Goal: Transaction & Acquisition: Subscribe to service/newsletter

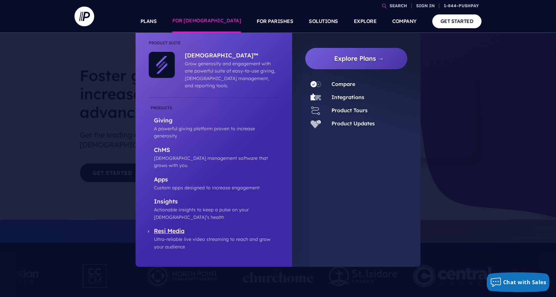
click at [175, 227] on p "Resi Media" at bounding box center [216, 231] width 125 height 8
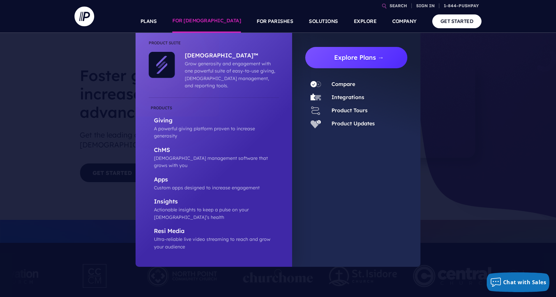
click at [348, 61] on link "Explore Plans →" at bounding box center [358, 57] width 97 height 21
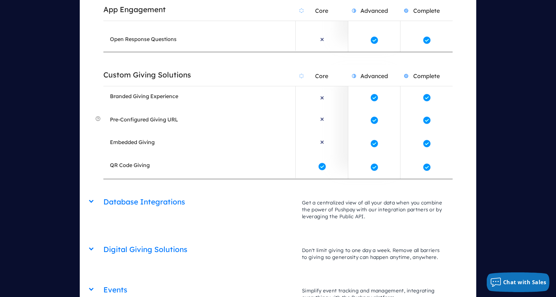
scroll to position [1476, 0]
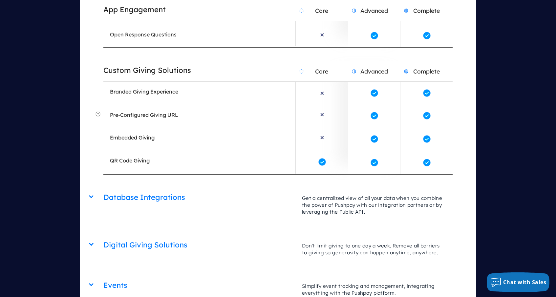
click at [103, 188] on div "Database Integrations Core Advanced Complete Get a centralized view of all your…" at bounding box center [277, 188] width 349 height 0
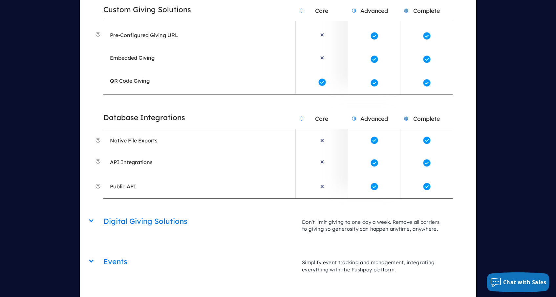
scroll to position [1562, 0]
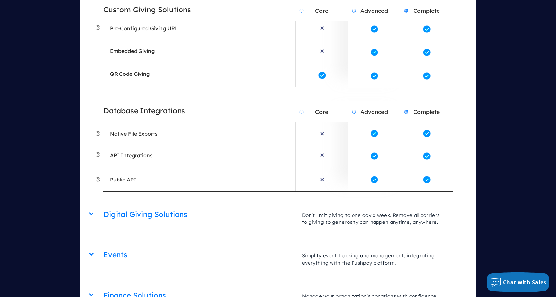
click at [103, 205] on div "Digital Giving Solutions Core Advanced Complete Don't limit giving to one day a…" at bounding box center [277, 205] width 349 height 0
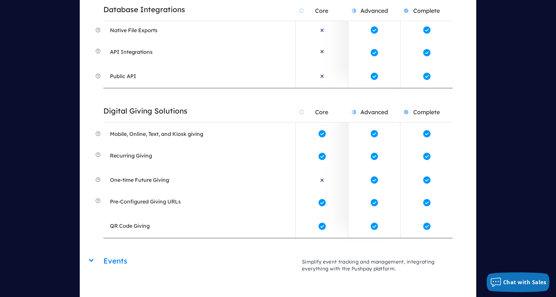
scroll to position [1673, 0]
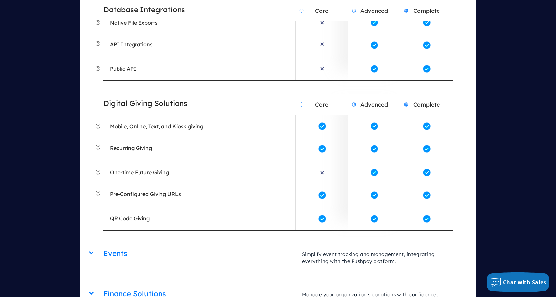
click at [103, 284] on div "Finance Solutions Core Advanced Complete Manage your organization's donations w…" at bounding box center [277, 284] width 349 height 0
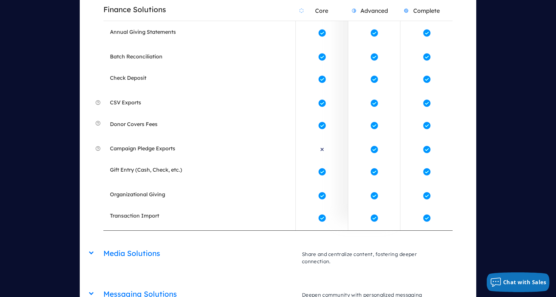
scroll to position [1984, 0]
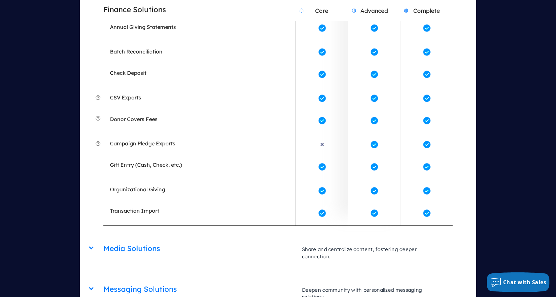
click at [93, 182] on div "Giving & Apps App Engagement Core Advanced Complete Make your ministry accessib…" at bounding box center [278, 195] width 396 height 1909
click at [103, 239] on div "Media Solutions Core Advanced Complete Share and centralize content, fostering …" at bounding box center [277, 239] width 349 height 0
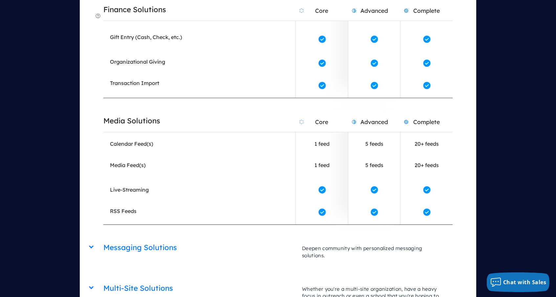
scroll to position [2116, 0]
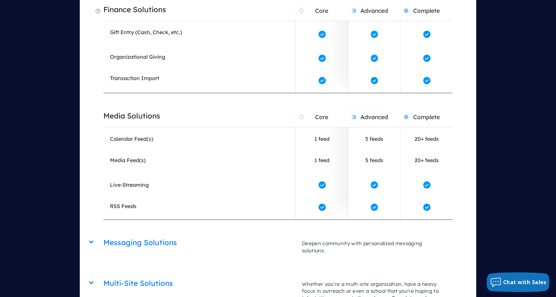
click at [88, 175] on div "Giving & Apps App Engagement Core Advanced Complete Make your ministry accessib…" at bounding box center [278, 105] width 396 height 1995
click at [103, 233] on div "Messaging Solutions Core Advanced Complete Deepen community with personalized m…" at bounding box center [277, 233] width 349 height 0
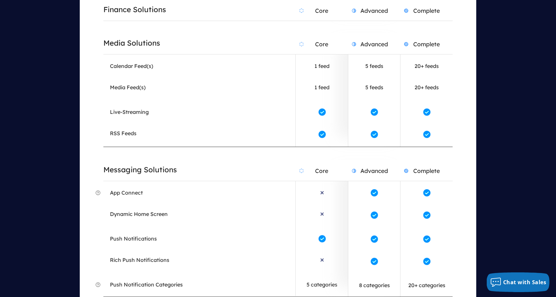
scroll to position [2198, 0]
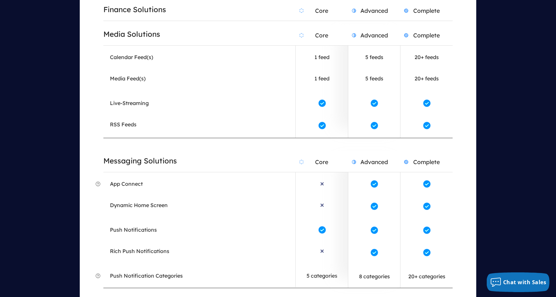
click at [103, 296] on div "Multi-Site Solutions Core Advanced Complete Whether you're a multi-site organiz…" at bounding box center [277, 301] width 349 height 0
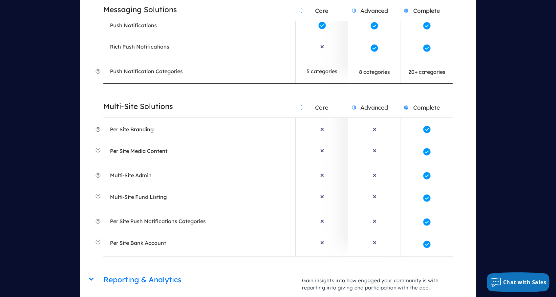
scroll to position [2462, 0]
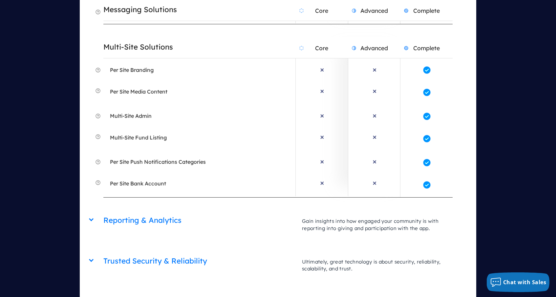
click at [103, 211] on div "Reporting & Analytics Core Advanced Complete Gain insights into how engaged you…" at bounding box center [277, 211] width 349 height 0
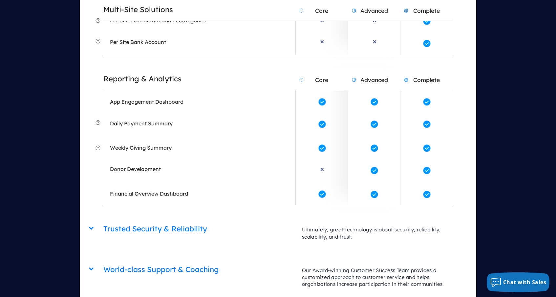
scroll to position [2671, 0]
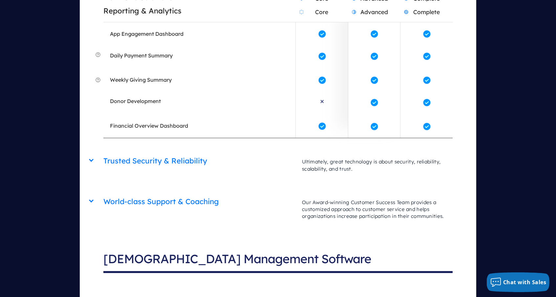
click at [103, 151] on div "Trusted Security & Reliability Core Advanced Complete Ultimately, great technol…" at bounding box center [277, 151] width 349 height 0
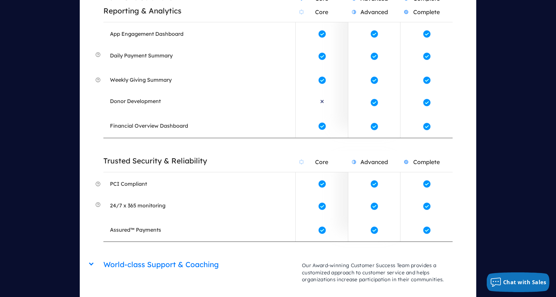
click at [103, 255] on div "World-class Support & Coaching Core Advanced Complete Our Award-winning Custome…" at bounding box center [277, 255] width 349 height 0
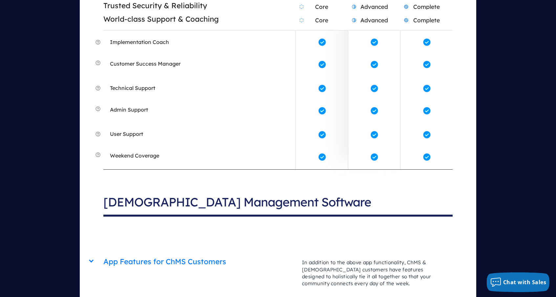
scroll to position [2917, 0]
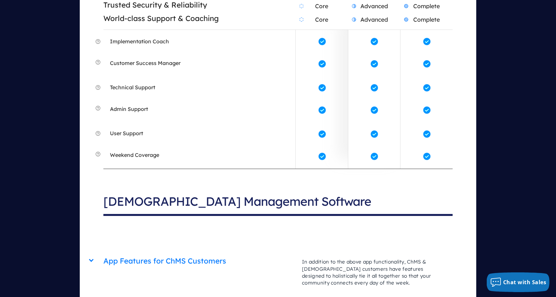
click at [103, 251] on div "App Features for ChMS Customers Core Advanced Complete In addition to the above…" at bounding box center [277, 251] width 349 height 0
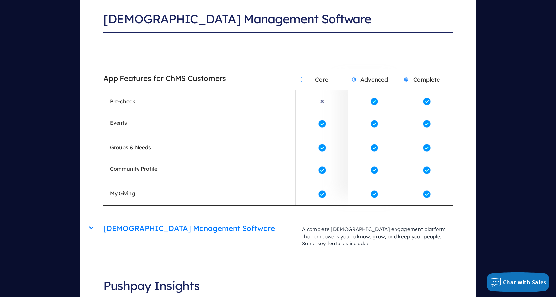
scroll to position [3102, 0]
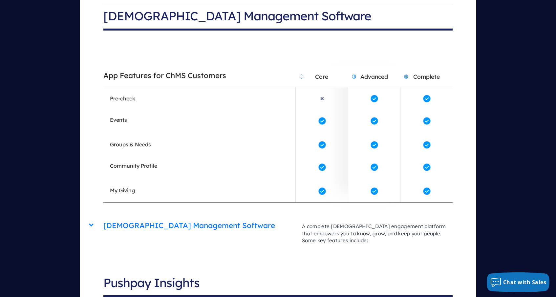
click at [103, 216] on div "Church Management Software Core Advanced Complete A complete church engagement …" at bounding box center [277, 216] width 349 height 0
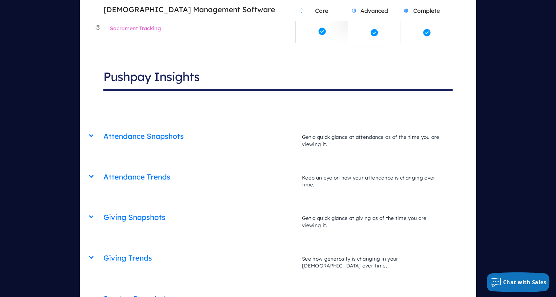
scroll to position [3781, 0]
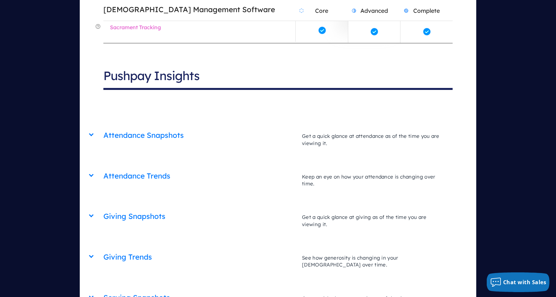
click at [103, 126] on div "Attendance Snapshots Core Advanced Complete Get a quick glance at attendance as…" at bounding box center [277, 126] width 349 height 0
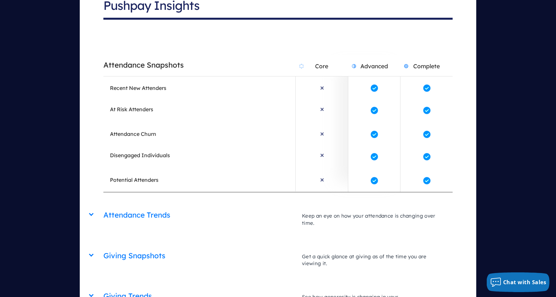
scroll to position [3915, 0]
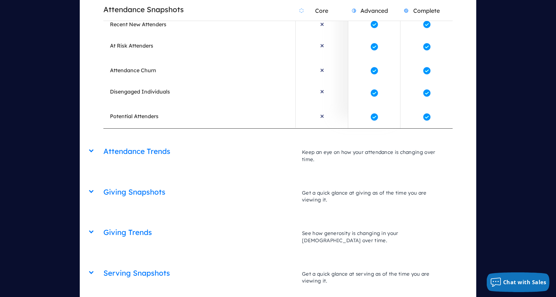
click at [103, 142] on div "Attendance Trends Core Advanced Complete Keep an eye on how your attendance is …" at bounding box center [277, 142] width 349 height 0
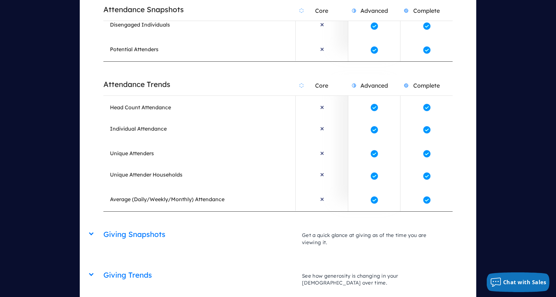
scroll to position [4025, 0]
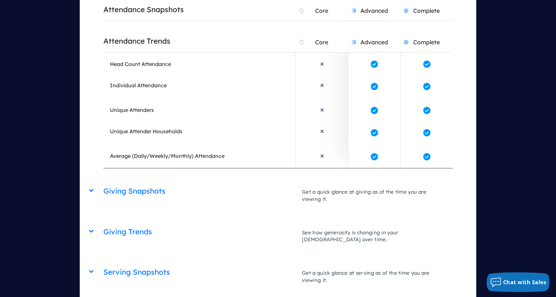
click at [103, 181] on div "Giving Snapshots Core Advanced Complete Get a quick glance at giving as of the …" at bounding box center [277, 181] width 349 height 0
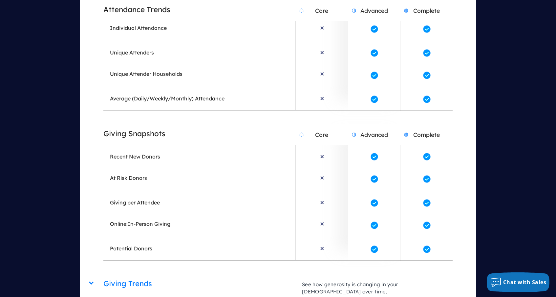
scroll to position [4163, 0]
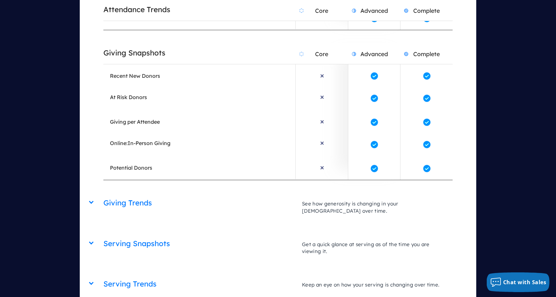
click at [103, 193] on div "Giving Trends Core Advanced Complete See how generosity is changing in your chu…" at bounding box center [277, 193] width 349 height 0
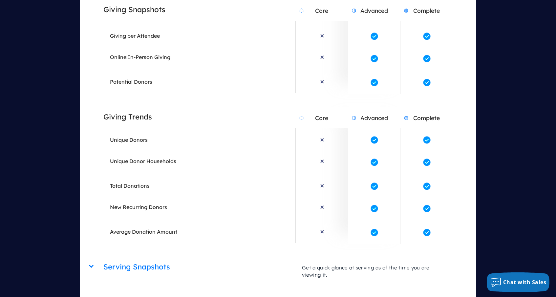
scroll to position [4336, 0]
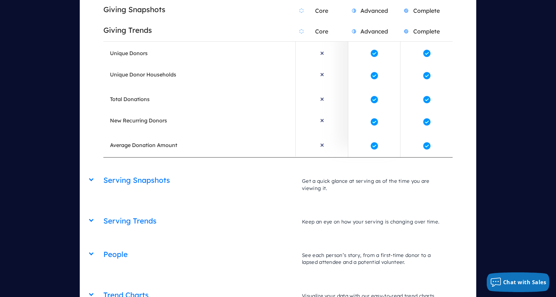
click at [103, 171] on div "Serving Snapshots Core Advanced Complete Get a quick glance at serving as of th…" at bounding box center [277, 171] width 349 height 0
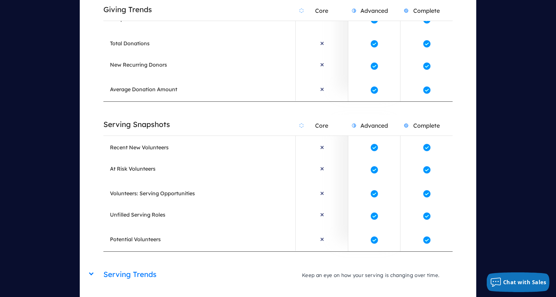
scroll to position [4399, 0]
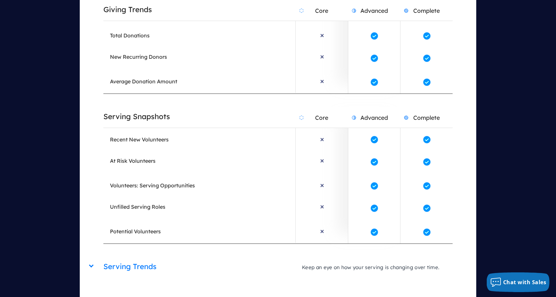
click at [103, 257] on div "Serving Trends Core Advanced Complete Keep an eye on how your serving is changi…" at bounding box center [277, 257] width 349 height 0
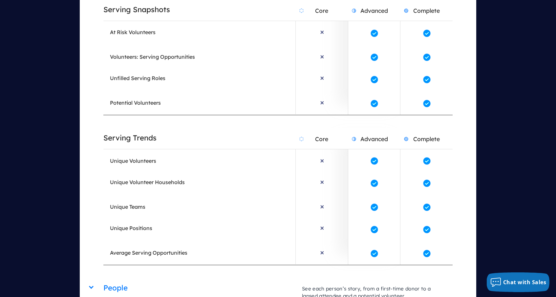
scroll to position [4546, 0]
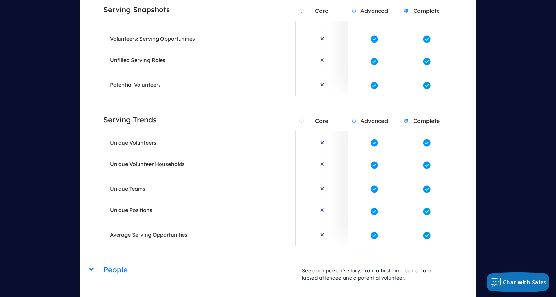
click at [103, 260] on div "People Core Advanced Complete See each person’s story, from a first-time donor …" at bounding box center [277, 260] width 349 height 0
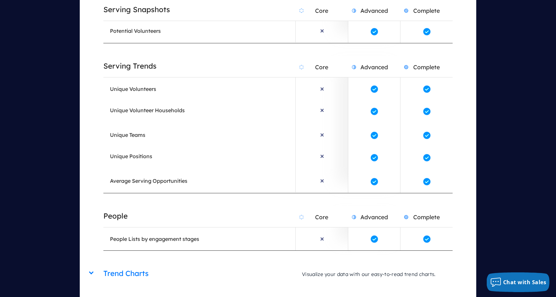
scroll to position [4601, 0]
click at [103, 263] on div "Trend Charts Core Advanced Complete Visualize your data with our easy-to-read t…" at bounding box center [277, 263] width 349 height 0
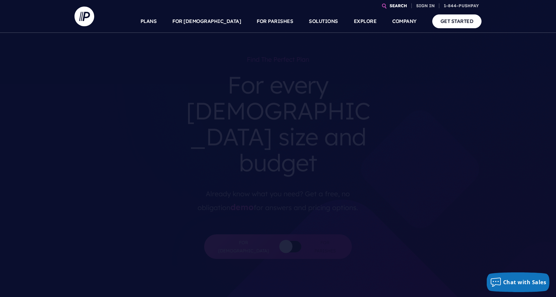
scroll to position [0, 0]
click at [157, 24] on link "PLANS" at bounding box center [148, 21] width 16 height 23
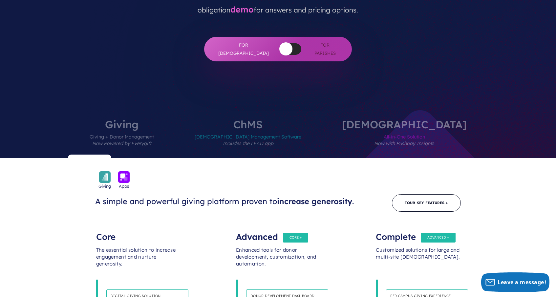
scroll to position [197, 0]
click at [280, 119] on label "[DEMOGRAPHIC_DATA] Management Software Includes the LEAD app" at bounding box center [248, 138] width 146 height 39
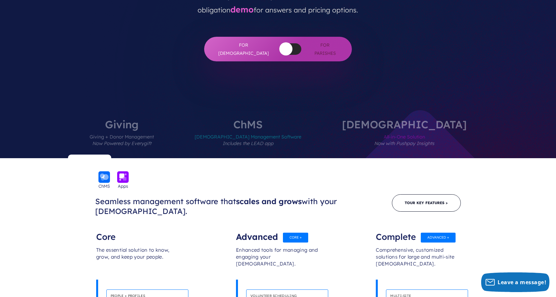
click at [375, 119] on label "ChurchStaq All-in-One Solution Now with Pushpay Insights" at bounding box center [404, 138] width 164 height 39
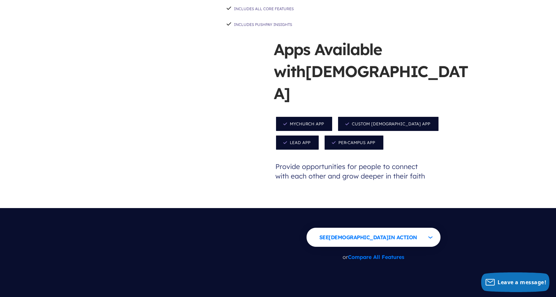
scroll to position [657, 0]
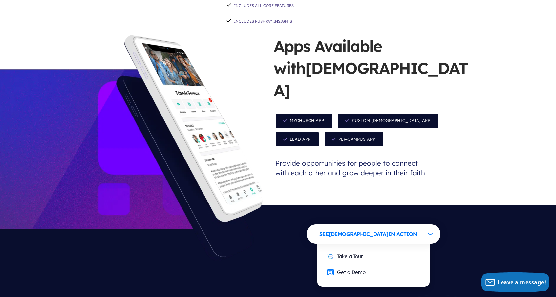
click at [396, 224] on button "See ChurchStaq in Action" at bounding box center [373, 233] width 134 height 19
drag, startPoint x: 396, startPoint y: 177, endPoint x: 390, endPoint y: 189, distance: 13.2
click at [391, 224] on button "See ChurchStaq in Action" at bounding box center [373, 233] width 134 height 19
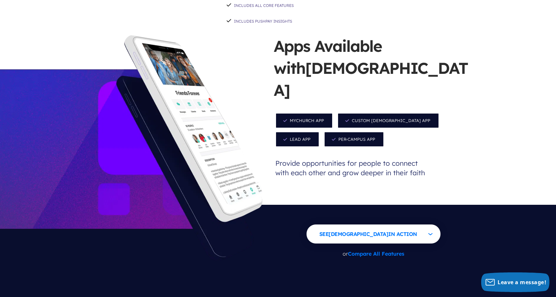
click at [371, 113] on span "Custom Church App" at bounding box center [388, 120] width 102 height 15
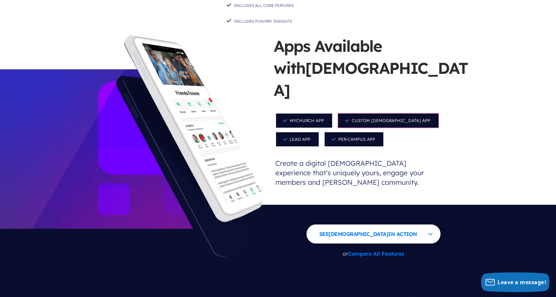
click at [319, 113] on span "MyChurch App" at bounding box center [303, 120] width 57 height 15
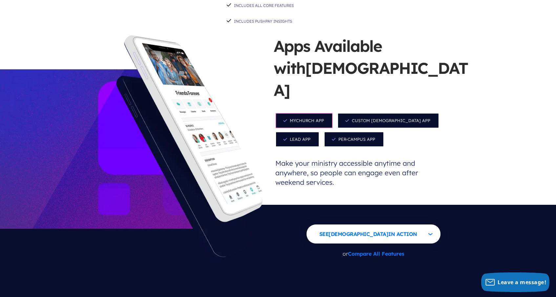
click at [360, 113] on span "Custom Church App" at bounding box center [388, 120] width 102 height 15
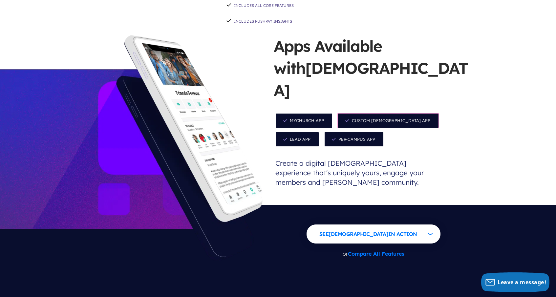
click at [319, 132] on span "Lead App" at bounding box center [297, 139] width 44 height 15
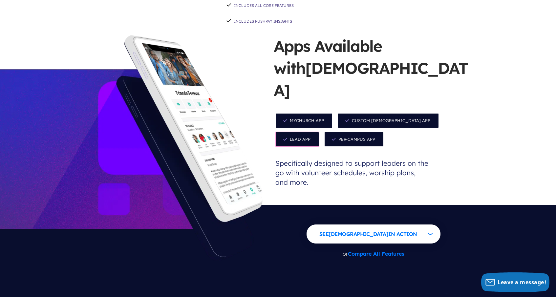
click at [324, 132] on span "Per-Campus App" at bounding box center [354, 139] width 60 height 15
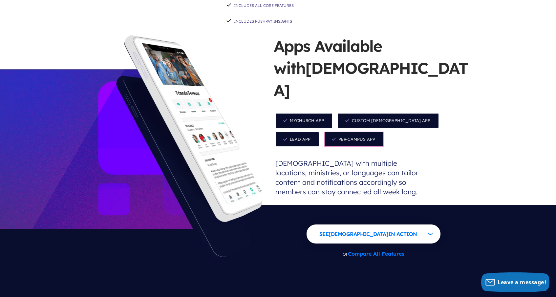
click at [357, 113] on span "Custom Church App" at bounding box center [388, 120] width 102 height 15
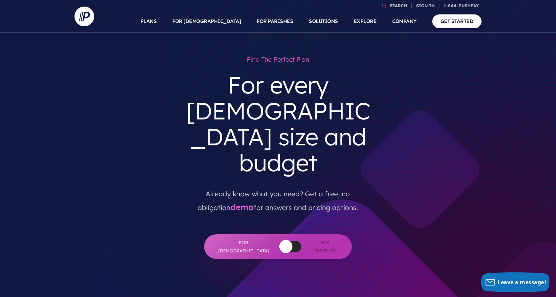
scroll to position [0, 0]
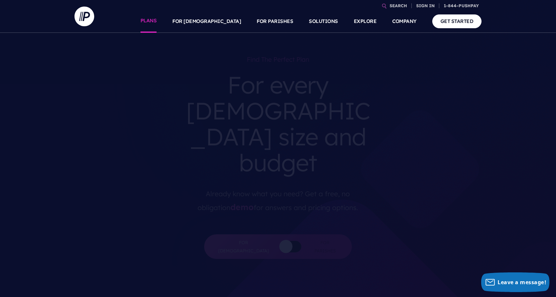
click at [157, 21] on link "PLANS" at bounding box center [148, 21] width 16 height 23
click at [466, 21] on link "GET STARTED" at bounding box center [457, 20] width 50 height 13
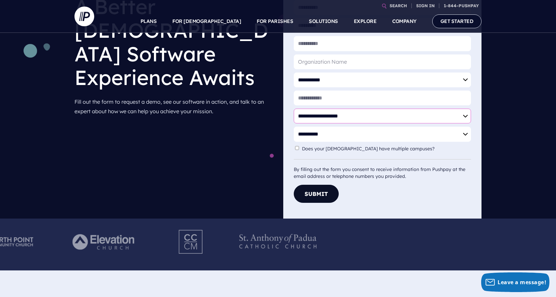
scroll to position [120, 0]
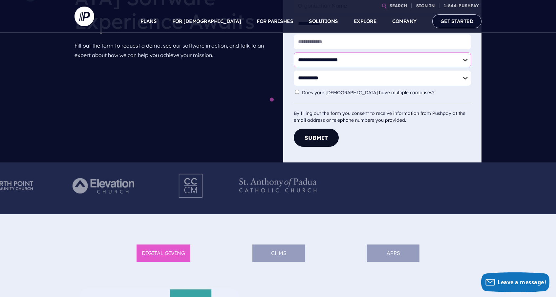
click at [445, 213] on div at bounding box center [223, 188] width 556 height 52
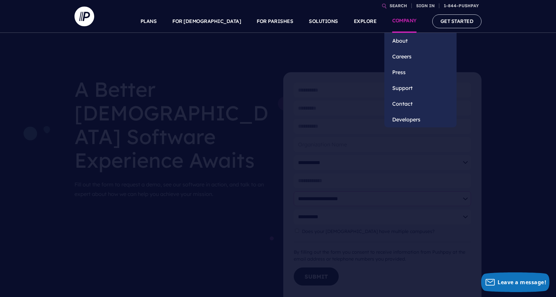
scroll to position [0, 0]
